Goal: Find specific page/section: Find specific page/section

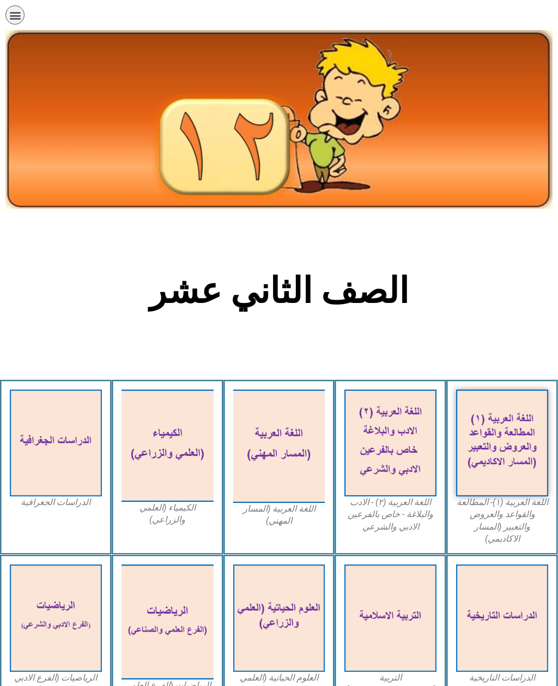
scroll to position [72, 0]
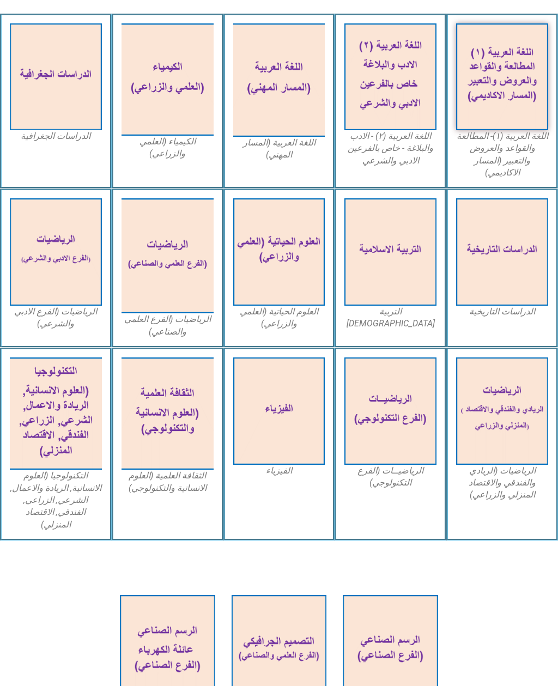
scroll to position [367, 0]
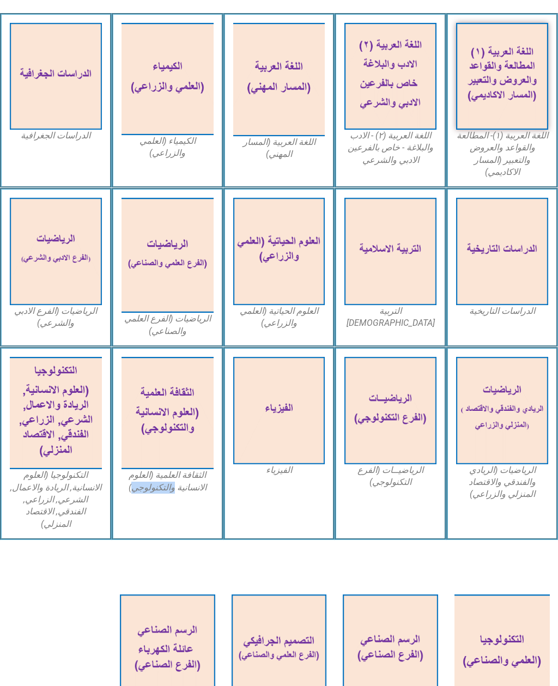
click at [185, 486] on div "الثقافة العلمية (العلوم الانسانية والتكنولوجي)" at bounding box center [168, 443] width 112 height 193
click at [181, 469] on figcaption "الثقافة العلمية (العلوم الانسانية والتكنولوجي)" at bounding box center [167, 481] width 92 height 25
click at [188, 469] on figcaption "الثقافة العلمية (العلوم الانسانية والتكنولوجي)" at bounding box center [167, 481] width 92 height 25
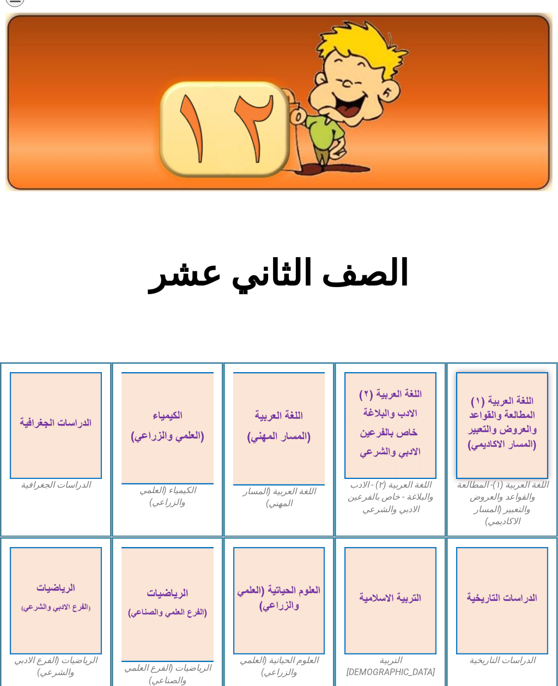
scroll to position [0, 0]
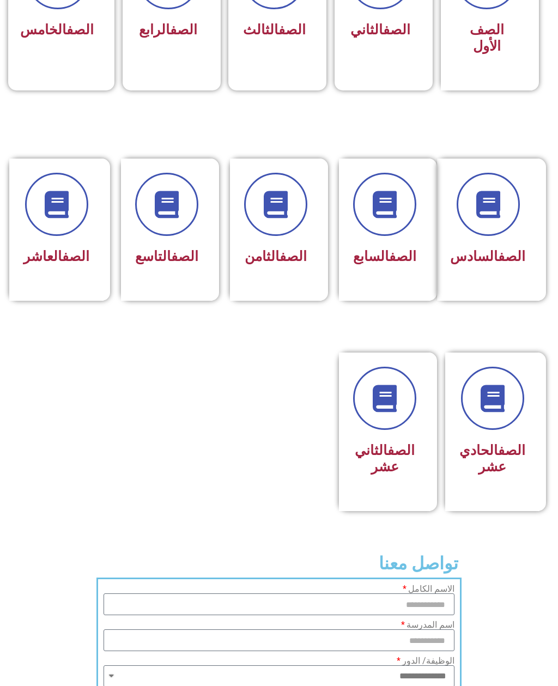
scroll to position [402, 0]
click at [498, 458] on link "الصف" at bounding box center [511, 450] width 27 height 16
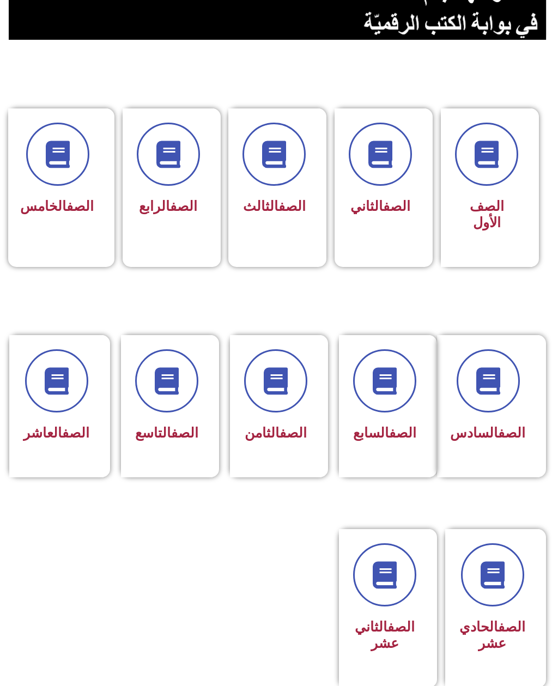
scroll to position [226, 0]
click at [171, 434] on link "الصف" at bounding box center [184, 433] width 27 height 16
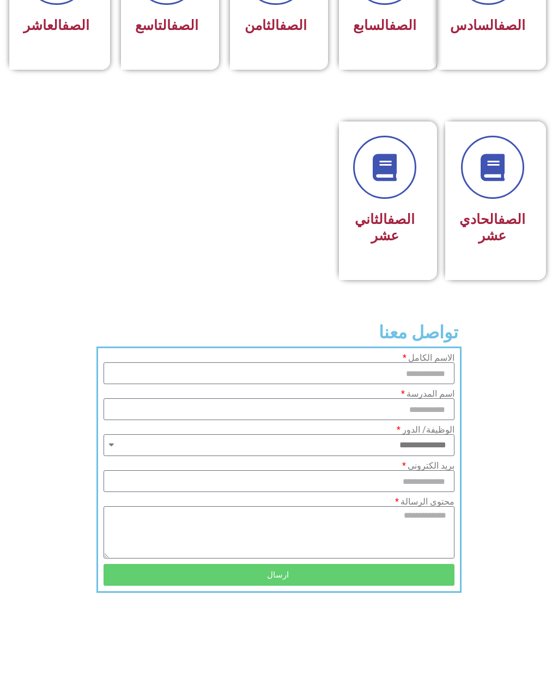
scroll to position [647, 0]
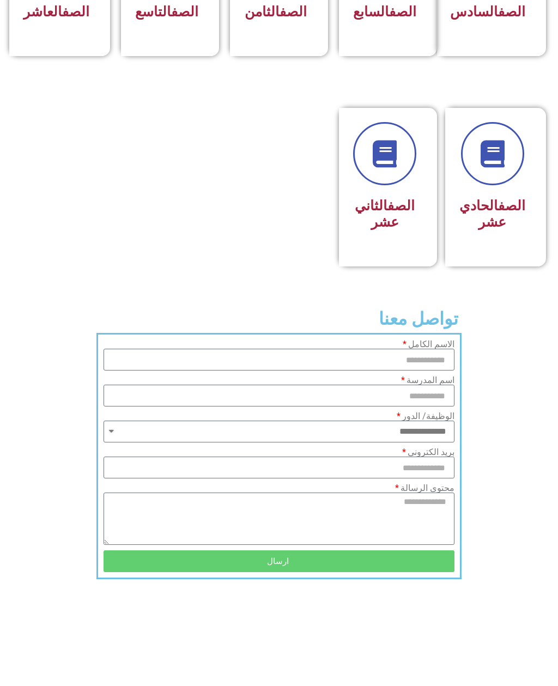
click at [498, 230] on h3 "الصف الحادي عشر" at bounding box center [492, 214] width 66 height 33
click at [489, 188] on link at bounding box center [492, 154] width 70 height 70
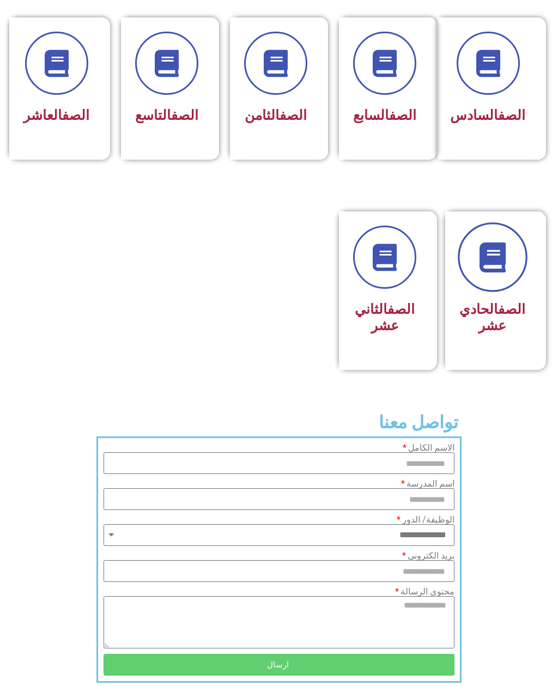
scroll to position [474, 0]
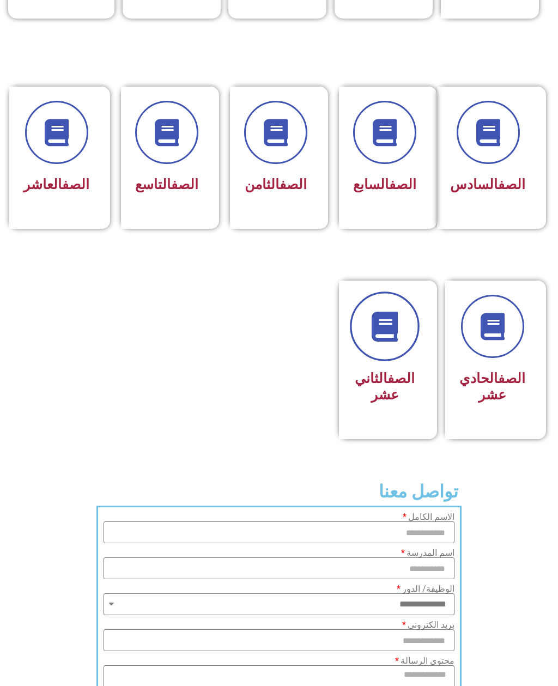
click at [388, 340] on icon at bounding box center [385, 327] width 30 height 30
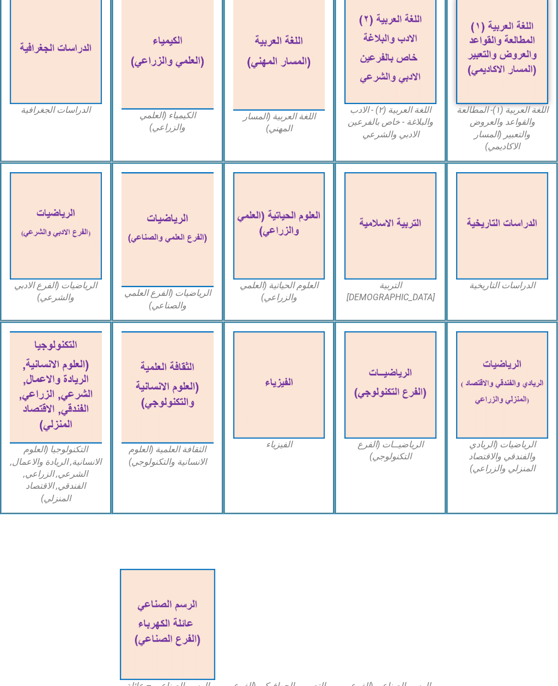
scroll to position [403, 0]
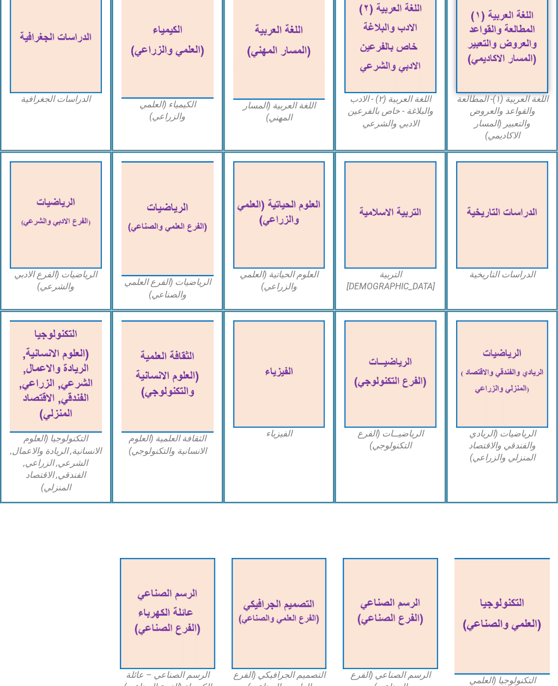
click at [291, 212] on img at bounding box center [279, 214] width 92 height 107
click at [296, 277] on figcaption "العلوم الحياتية (العلمي والزراعي)" at bounding box center [279, 281] width 92 height 25
click at [293, 269] on figcaption "العلوم الحياتية (العلمي والزراعي)" at bounding box center [279, 281] width 92 height 25
click at [184, 362] on img at bounding box center [167, 376] width 92 height 112
click at [173, 382] on img at bounding box center [167, 376] width 92 height 112
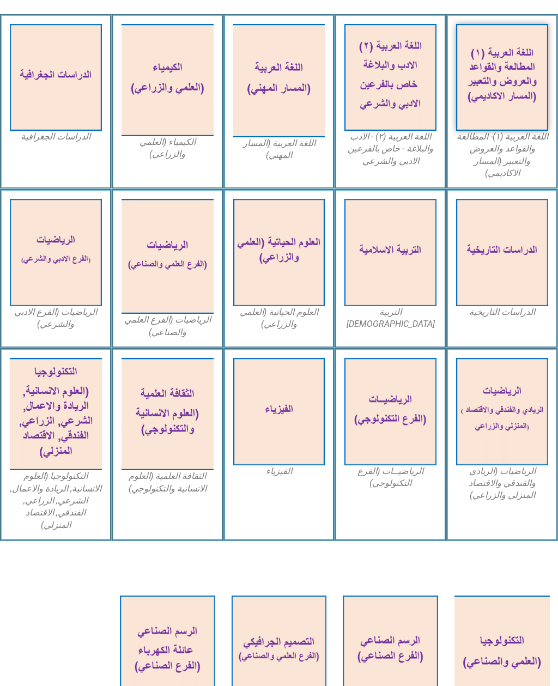
scroll to position [365, 0]
click at [277, 231] on img at bounding box center [279, 252] width 92 height 107
click at [262, 243] on img at bounding box center [279, 252] width 92 height 107
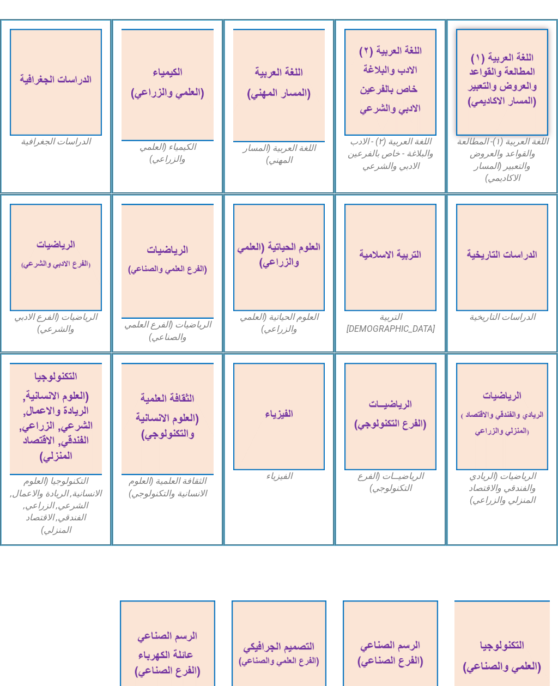
scroll to position [361, 0]
click at [54, 131] on img at bounding box center [56, 82] width 92 height 107
click at [70, 101] on img at bounding box center [56, 82] width 92 height 107
click at [38, 162] on div "الدراسات الجغرافية" at bounding box center [56, 106] width 112 height 175
click at [36, 154] on div "الدراسات الجغرافية" at bounding box center [56, 106] width 112 height 175
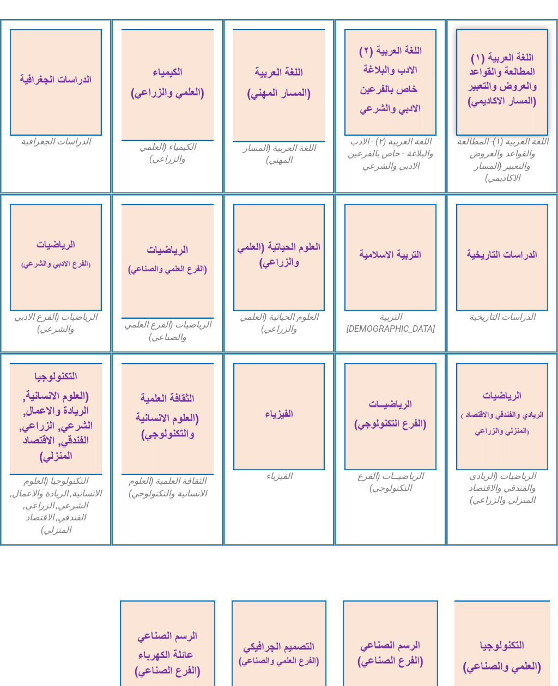
scroll to position [403, 0]
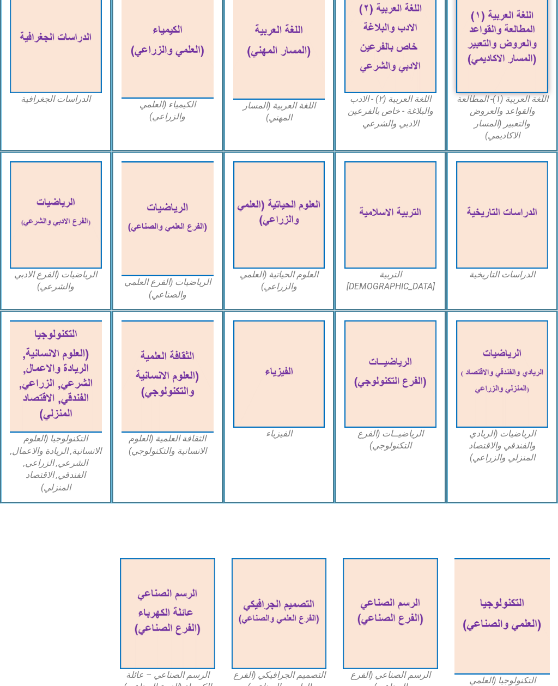
click at [311, 595] on img at bounding box center [278, 613] width 95 height 111
click at [304, 589] on img at bounding box center [278, 613] width 95 height 111
click at [300, 580] on img at bounding box center [278, 613] width 95 height 111
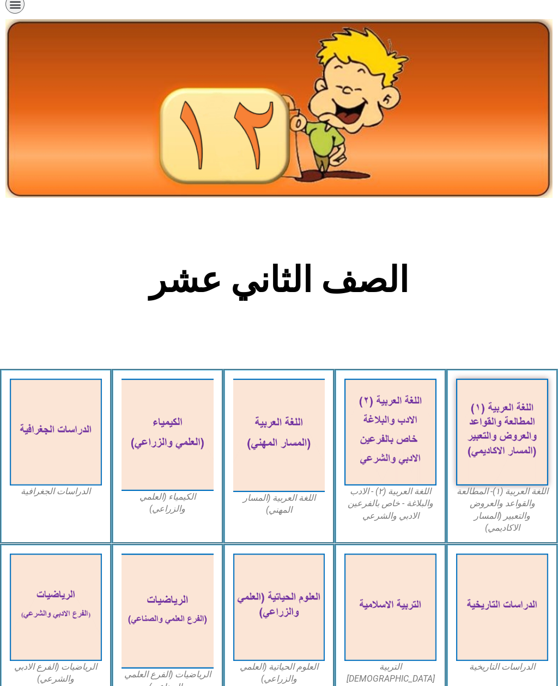
scroll to position [0, 0]
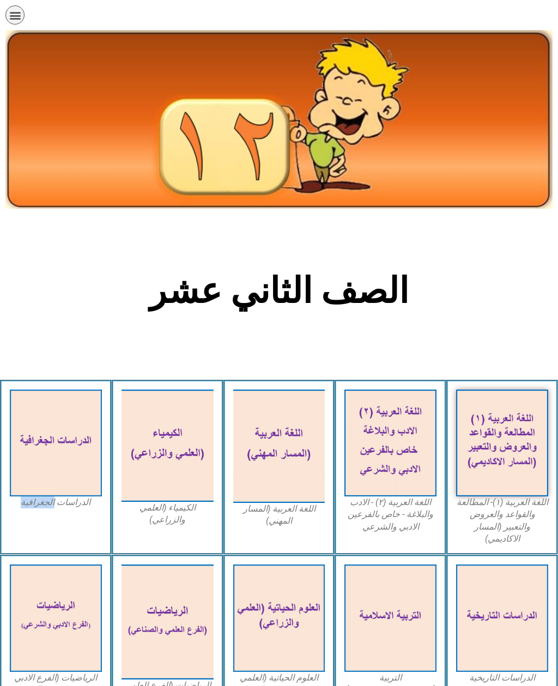
click at [79, 525] on div "الدراسات الجغرافية" at bounding box center [56, 467] width 112 height 175
click at [53, 463] on img at bounding box center [56, 442] width 92 height 107
click at [47, 472] on img at bounding box center [56, 442] width 92 height 107
click at [41, 476] on img at bounding box center [56, 442] width 92 height 107
click at [53, 482] on img at bounding box center [56, 442] width 92 height 107
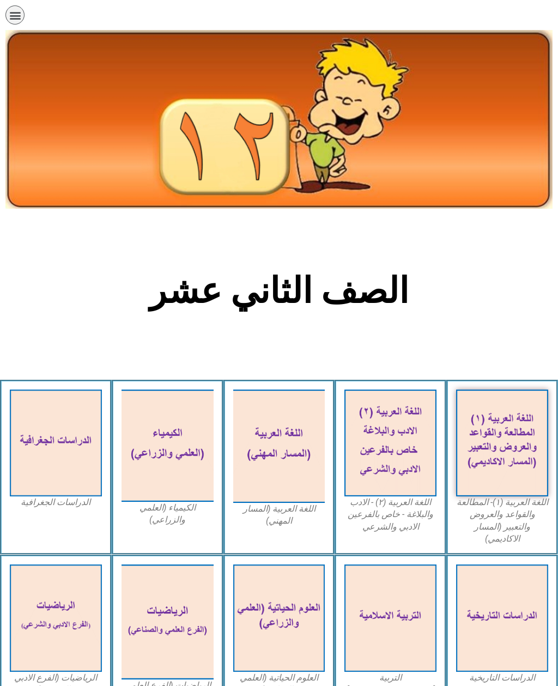
click at [46, 469] on img at bounding box center [56, 442] width 92 height 107
click at [51, 496] on img at bounding box center [56, 442] width 92 height 107
click at [70, 453] on img at bounding box center [56, 442] width 92 height 107
click at [82, 484] on img at bounding box center [56, 442] width 92 height 107
click at [60, 533] on div "الدراسات الجغرافية" at bounding box center [56, 467] width 112 height 175
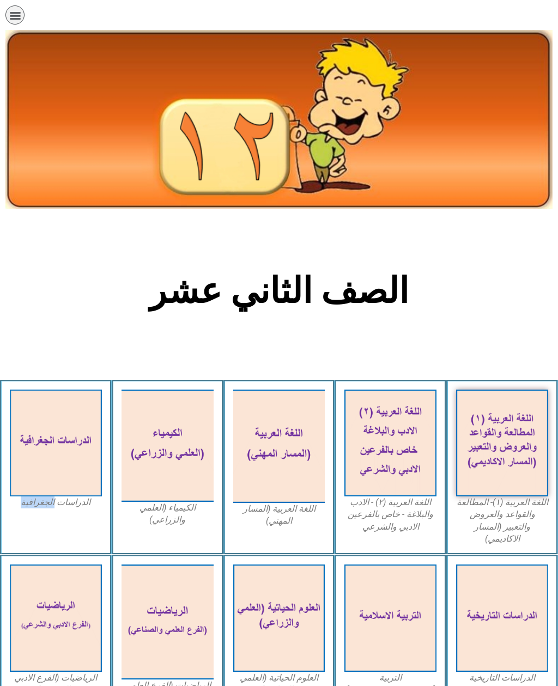
click at [81, 526] on div "الدراسات الجغرافية" at bounding box center [56, 467] width 112 height 175
